Goal: Task Accomplishment & Management: Manage account settings

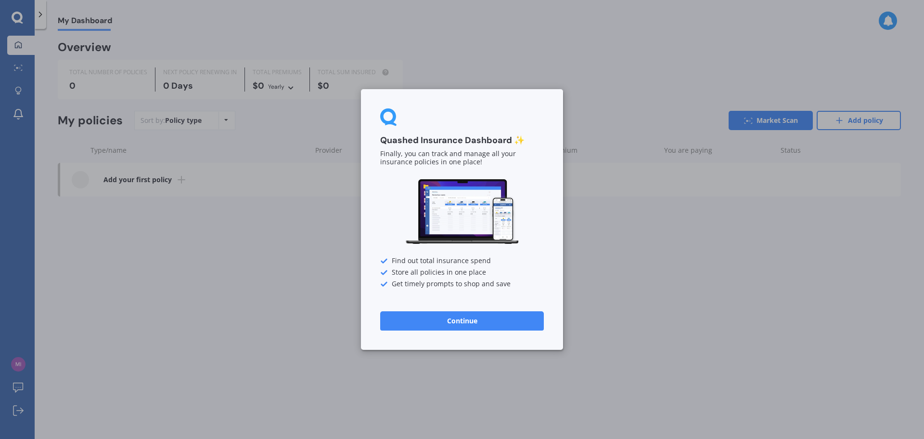
click at [464, 319] on button "Continue" at bounding box center [462, 320] width 164 height 19
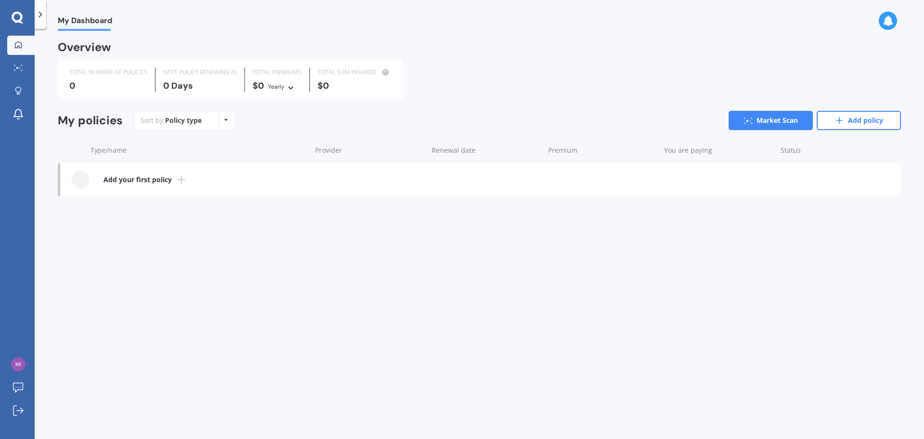
click at [183, 180] on line at bounding box center [181, 180] width 7 height 0
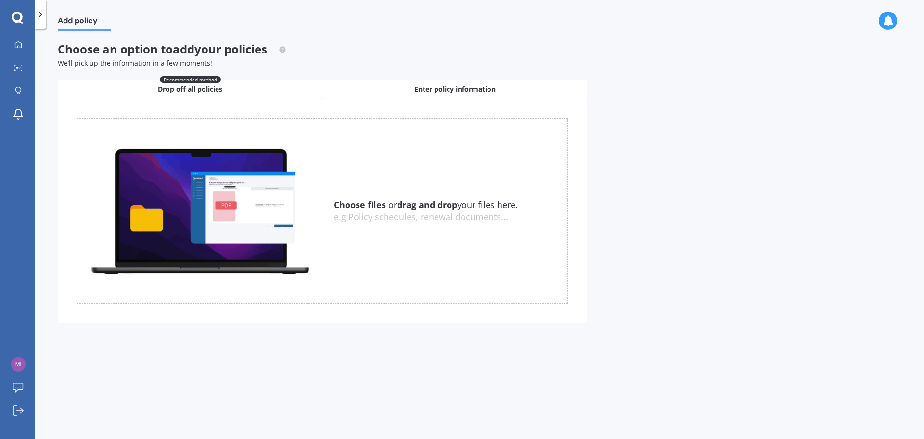
click at [408, 93] on div "Enter policy information" at bounding box center [455, 88] width 265 height 19
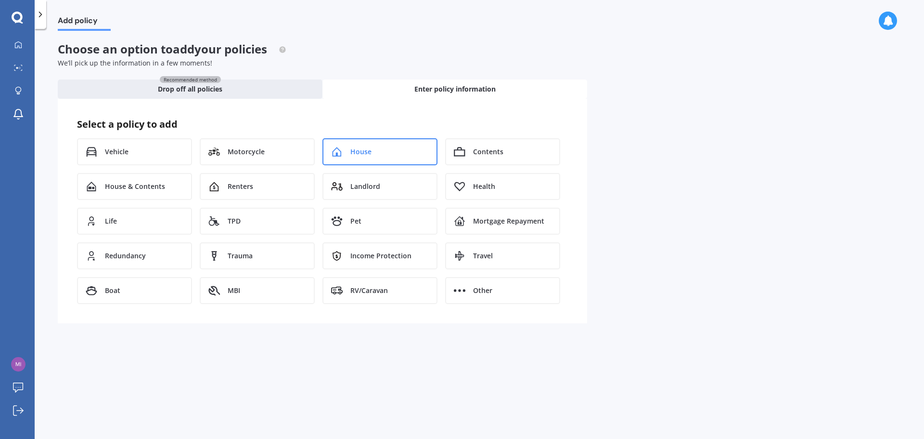
click at [382, 153] on div "House" at bounding box center [380, 151] width 115 height 27
